Goal: Task Accomplishment & Management: Complete application form

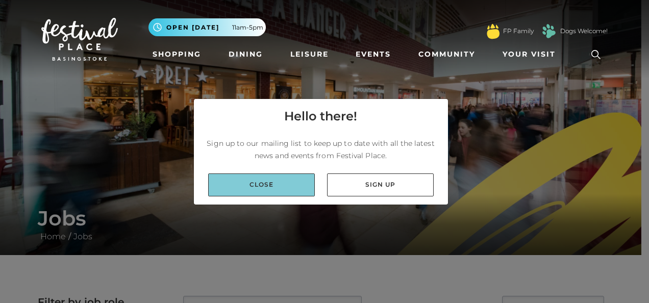
click at [279, 176] on link "Close" at bounding box center [261, 184] width 107 height 23
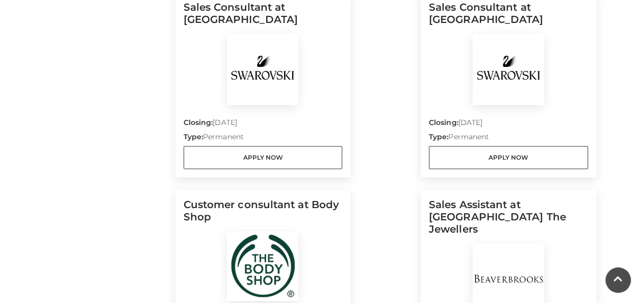
scroll to position [1059, 0]
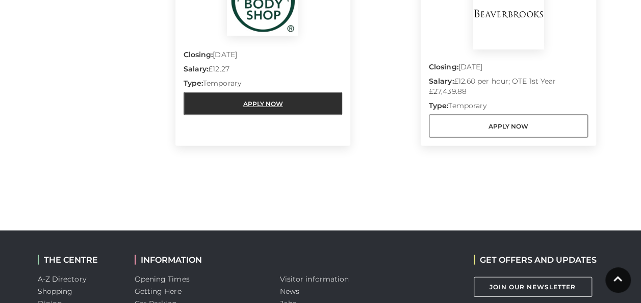
click at [289, 100] on link "Apply Now" at bounding box center [263, 103] width 159 height 23
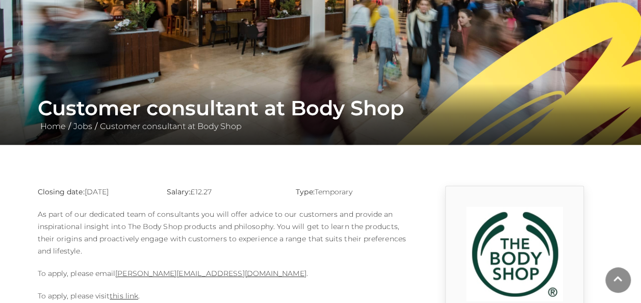
scroll to position [182, 0]
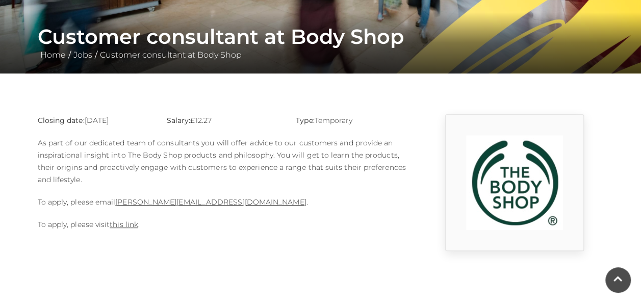
drag, startPoint x: 212, startPoint y: 116, endPoint x: 192, endPoint y: 117, distance: 20.4
click at [192, 117] on p "Salary: £12.27" at bounding box center [224, 120] width 114 height 12
copy p "£12.27"
click at [133, 223] on link "this link" at bounding box center [124, 224] width 29 height 9
